Goal: Task Accomplishment & Management: Complete application form

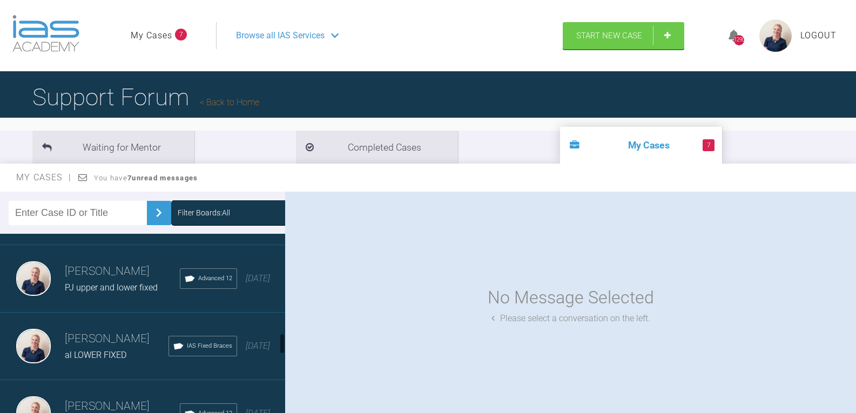
scroll to position [864, 0]
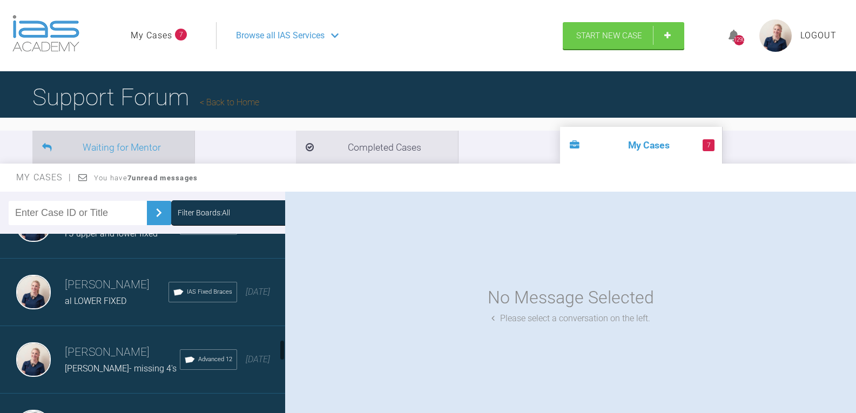
click at [116, 153] on li "Waiting for Mentor" at bounding box center [113, 147] width 162 height 33
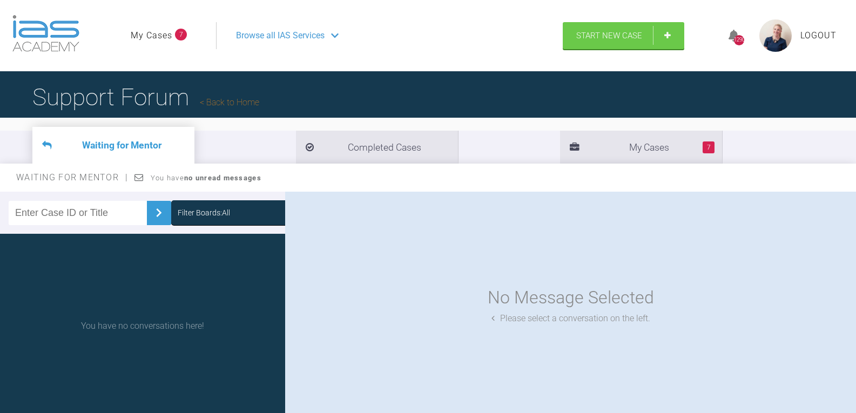
click at [305, 34] on span "Browse all IAS Services" at bounding box center [280, 36] width 89 height 14
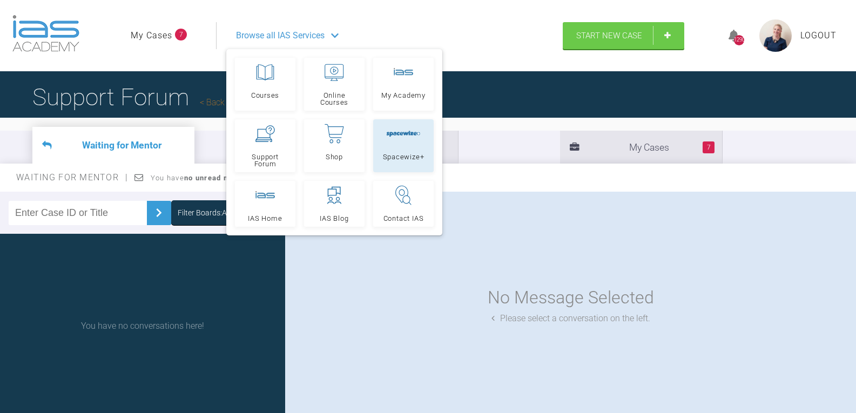
click at [401, 149] on link "Spacewize+" at bounding box center [403, 145] width 60 height 53
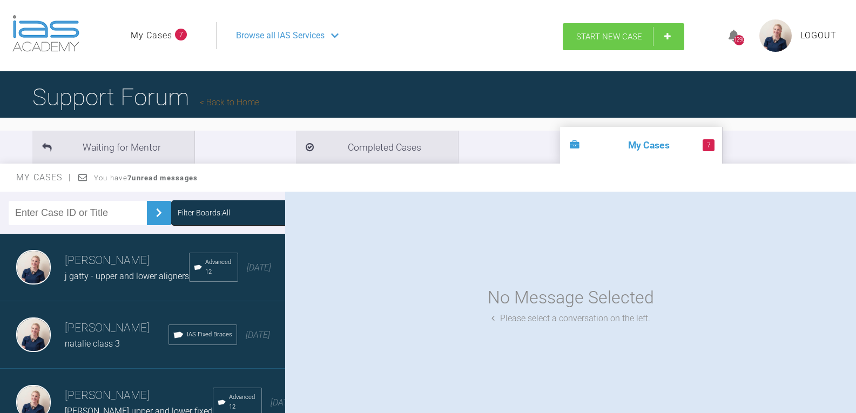
click at [649, 38] on link "Start New Case" at bounding box center [623, 36] width 121 height 27
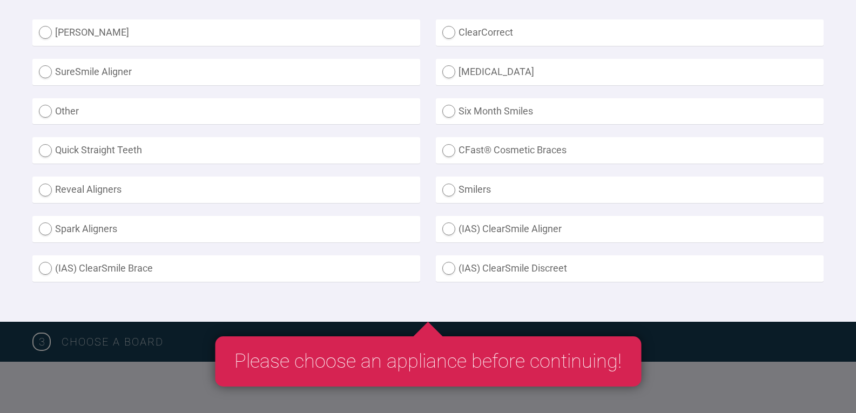
scroll to position [432, 0]
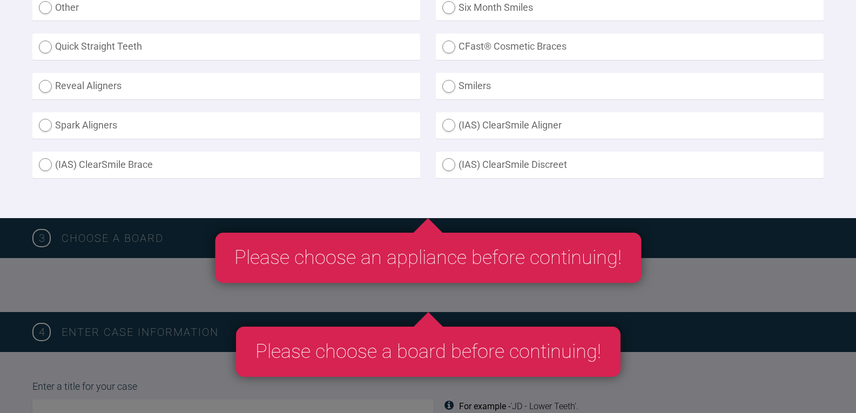
click at [161, 171] on label "(IAS) ClearSmile Brace" at bounding box center [226, 165] width 388 height 26
radio Brace "true"
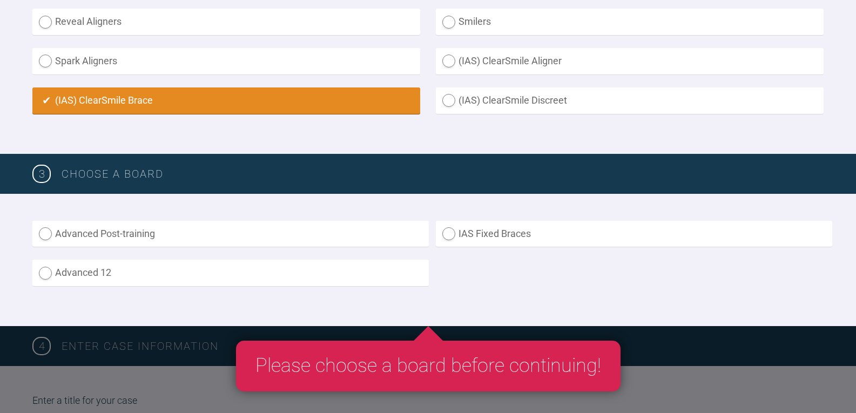
scroll to position [594, 0]
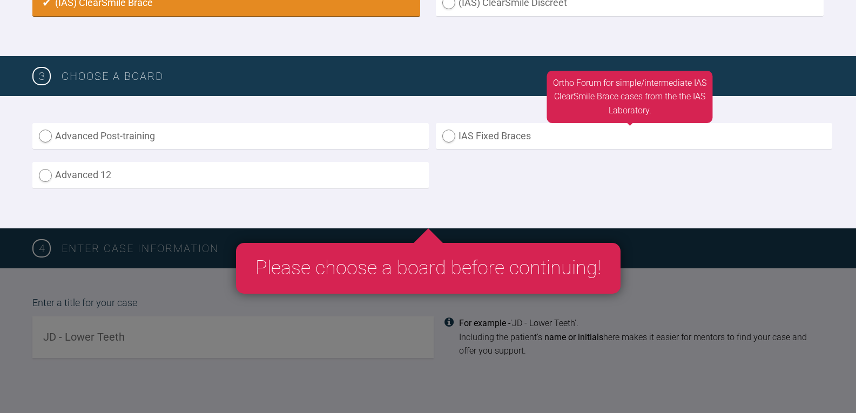
click at [525, 134] on label "IAS Fixed Braces" at bounding box center [634, 136] width 396 height 26
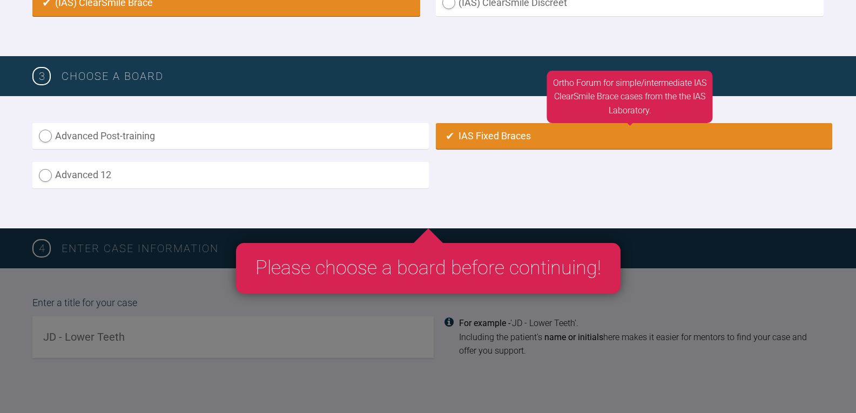
radio input "true"
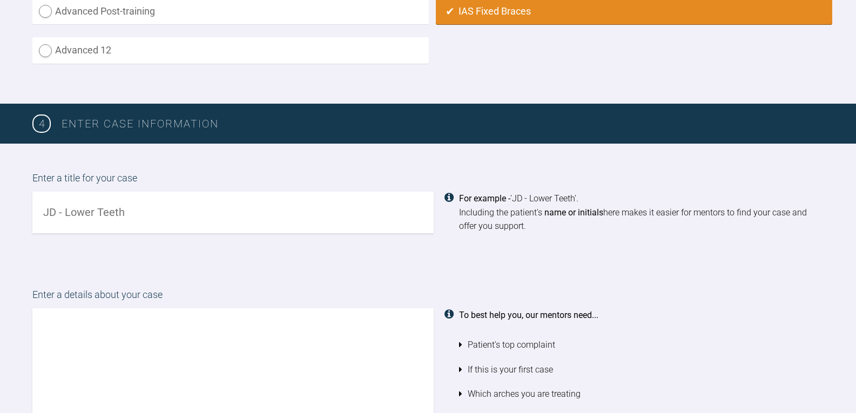
click at [168, 211] on input "text" at bounding box center [232, 213] width 401 height 42
drag, startPoint x: 60, startPoint y: 209, endPoint x: 26, endPoint y: 215, distance: 34.5
click at [27, 214] on div "Enter a title for your case zOE UPPER AND LOWER FIXED For example - 'JD - Lower…" at bounding box center [428, 202] width 856 height 117
drag, startPoint x: 214, startPoint y: 211, endPoint x: 69, endPoint y: 207, distance: 145.3
click at [69, 207] on input "Zoe UPPER AND LOWER FIXED" at bounding box center [232, 213] width 401 height 42
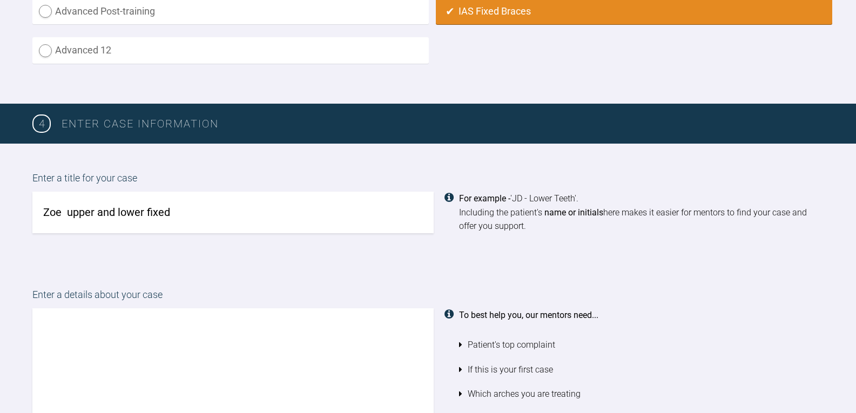
type input "Zoe upper and lower fixed"
click at [147, 359] on textarea at bounding box center [232, 369] width 401 height 123
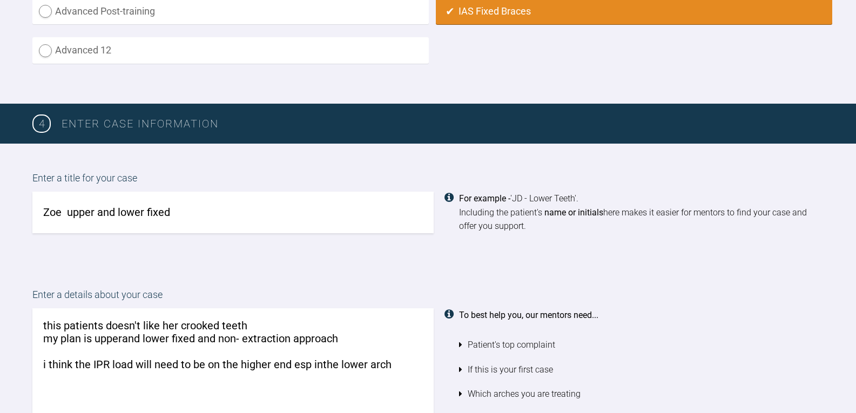
drag, startPoint x: 116, startPoint y: 343, endPoint x: 110, endPoint y: 332, distance: 12.1
click at [110, 330] on textarea "this patients doesn't like her crooked teeth my plan is upperand lower fixed an…" at bounding box center [232, 369] width 401 height 123
click at [124, 341] on textarea "this patients doesn't like her crooked teeth my plan is upperand lower fixed an…" at bounding box center [232, 369] width 401 height 123
type textarea "this patients doesn't like her crooked teeth my plan is upper and lower fixed a…"
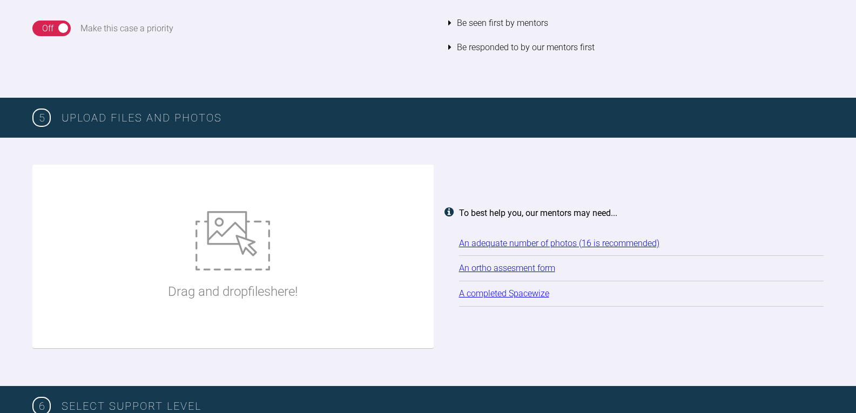
scroll to position [1313, 0]
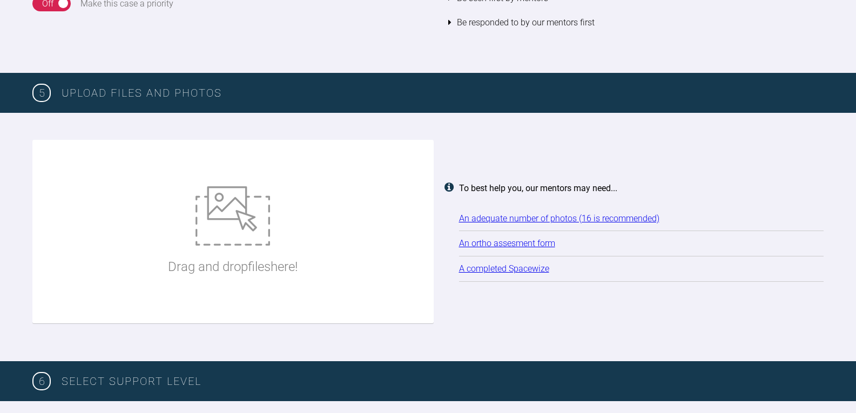
click at [226, 244] on img at bounding box center [232, 215] width 75 height 59
type input "C:\fakepath\zcampbell.jpg"
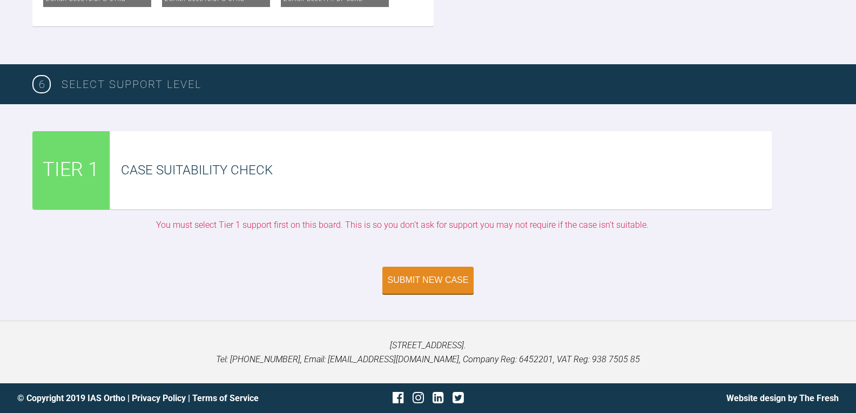
scroll to position [2620, 0]
click at [426, 278] on div "Submit New Case" at bounding box center [428, 281] width 81 height 10
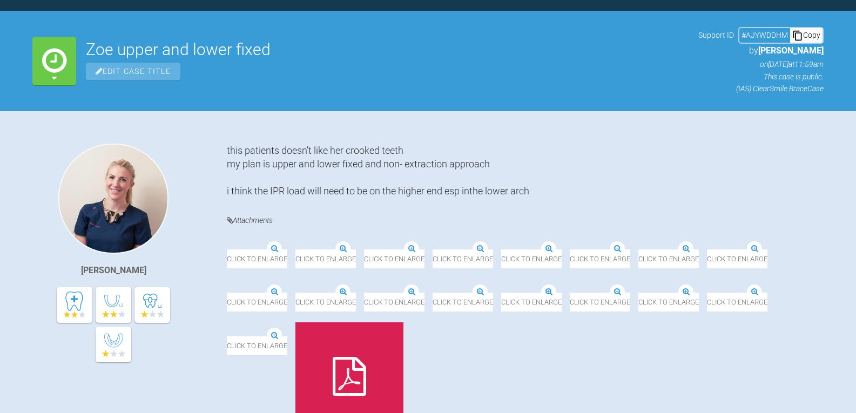
scroll to position [474, 0]
